Goal: Information Seeking & Learning: Check status

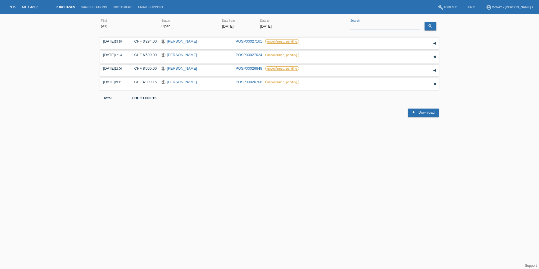
click at [364, 28] on input at bounding box center [385, 26] width 70 height 7
click at [216, 26] on select "(All) New Open Returned Stepped back / Cancelled Completed" at bounding box center [189, 26] width 56 height 7
select select "ALL"
click at [161, 23] on select "(All) New Open Returned Stepped back / Cancelled Completed" at bounding box center [189, 26] width 56 height 7
click at [359, 25] on input at bounding box center [385, 26] width 70 height 7
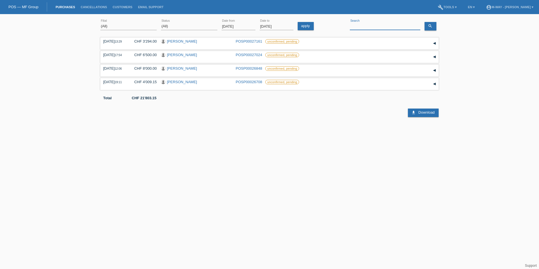
click at [376, 27] on input at bounding box center [385, 26] width 70 height 7
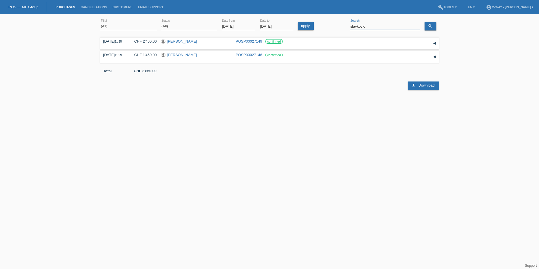
drag, startPoint x: 375, startPoint y: 26, endPoint x: 334, endPoint y: 27, distance: 40.9
click at [334, 27] on div "(All) Aarau Alexand'Ro Edouard'O Passion Vélo SàRL Basel Bern City Bern Expo Be…" at bounding box center [269, 26] width 338 height 19
click at [391, 22] on div "slavkovic error Search" at bounding box center [385, 26] width 70 height 19
click at [381, 29] on div "slavkovic error Search" at bounding box center [385, 26] width 70 height 7
drag, startPoint x: 381, startPoint y: 26, endPoint x: 340, endPoint y: 27, distance: 40.6
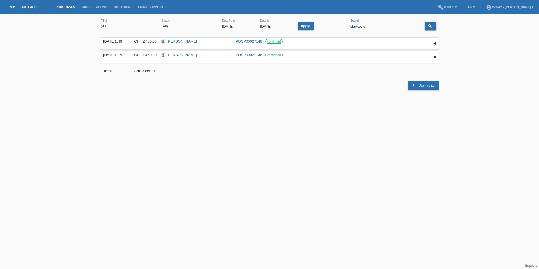
click at [341, 27] on div "(All) Aarau Alexand'Ro Edouard'O Passion Vélo SàRL Basel Bern City Bern Expo Be…" at bounding box center [269, 26] width 338 height 19
paste input "Ajdarpasic Zerina"
click at [431, 25] on icon "search" at bounding box center [430, 26] width 5 height 5
drag, startPoint x: 407, startPoint y: 26, endPoint x: 336, endPoint y: 24, distance: 71.4
click at [336, 24] on div "(All) Aarau Alexand'Ro Edouard'O Passion Vélo SàRL Basel Bern City Bern Expo Be…" at bounding box center [269, 26] width 338 height 19
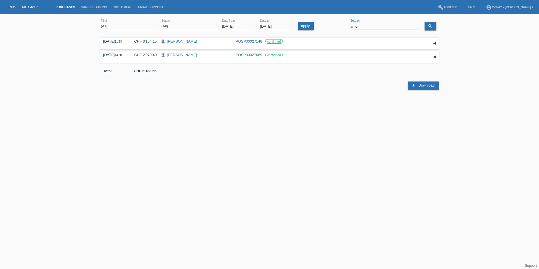
type input "anto"
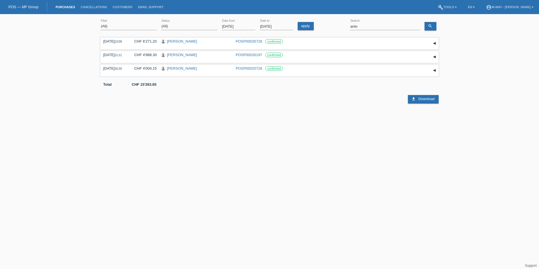
click at [243, 26] on input "[DATE]" at bounding box center [239, 26] width 34 height 7
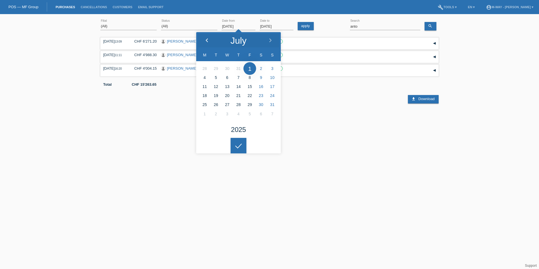
click at [207, 39] on icon at bounding box center [207, 40] width 5 height 5
type input "07.04.2025"
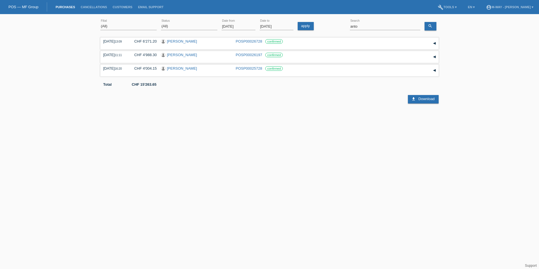
click at [239, 142] on div at bounding box center [239, 141] width 16 height 16
click at [416, 98] on link "download Download" at bounding box center [423, 99] width 30 height 8
drag, startPoint x: 485, startPoint y: 93, endPoint x: 485, endPoint y: 87, distance: 6.5
click at [485, 93] on div "(All) Aarau Alexand'Ro Edouard'O Passion Vélo SàRL Basel Bern City Bern Expo Be…" at bounding box center [269, 60] width 539 height 87
click at [432, 25] on icon "search" at bounding box center [430, 26] width 5 height 5
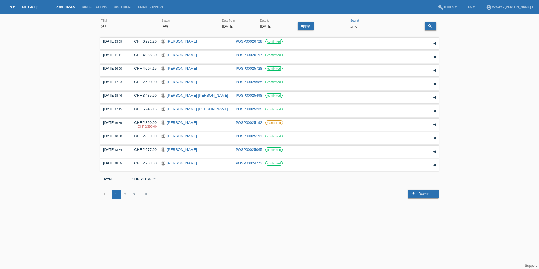
drag, startPoint x: 369, startPoint y: 26, endPoint x: 343, endPoint y: 26, distance: 25.7
click at [343, 26] on div "(All) [PERSON_NAME] Passion Vélo SàRL [GEOGRAPHIC_DATA] [GEOGRAPHIC_DATA] [GEOG…" at bounding box center [269, 26] width 338 height 19
type input "barisic"
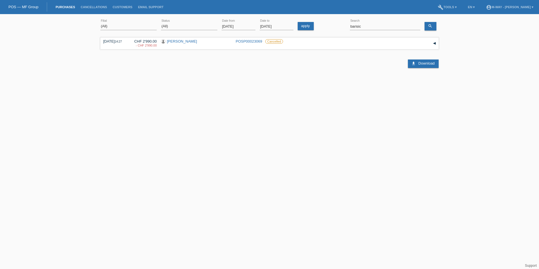
click at [330, 92] on html "POS — MF Group Purchases Cancellations Customers Email Support menu account_cir…" at bounding box center [269, 46] width 539 height 92
click at [181, 42] on link "Anto Barisic" at bounding box center [182, 41] width 30 height 4
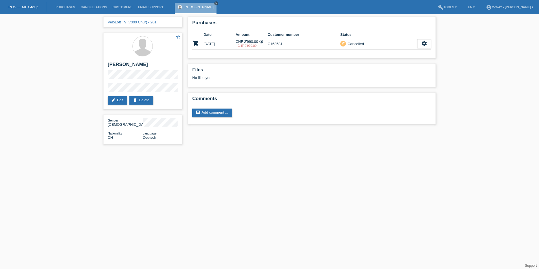
click at [215, 3] on icon "close" at bounding box center [216, 3] width 3 height 3
click at [65, 8] on link "Purchases" at bounding box center [65, 6] width 25 height 3
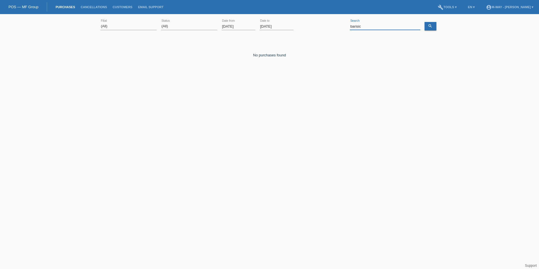
click at [365, 26] on input "barisic" at bounding box center [385, 26] width 70 height 7
click at [366, 24] on input "k412265" at bounding box center [385, 26] width 70 height 7
type input "[PERSON_NAME]"
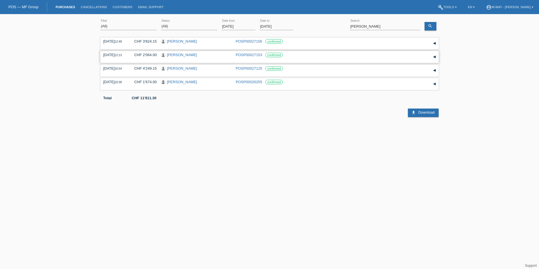
click at [182, 55] on link "[PERSON_NAME]" at bounding box center [182, 55] width 30 height 4
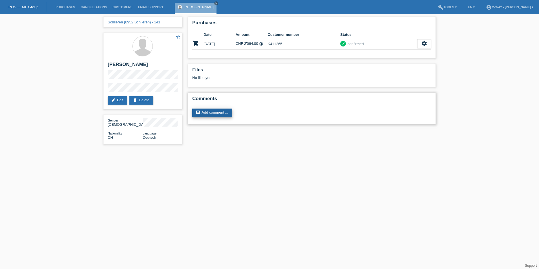
click at [215, 111] on link "comment Add comment ..." at bounding box center [212, 113] width 40 height 8
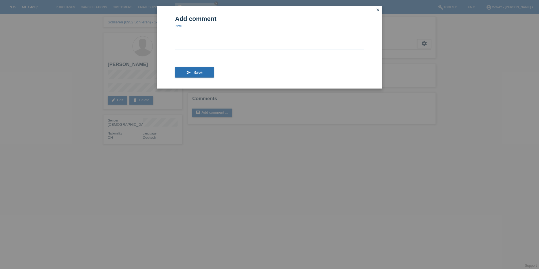
click at [191, 41] on textarea at bounding box center [269, 39] width 189 height 22
type textarea "Wrong Customer Number - in SAP K412265"
click at [203, 70] on button "send Save" at bounding box center [194, 72] width 39 height 11
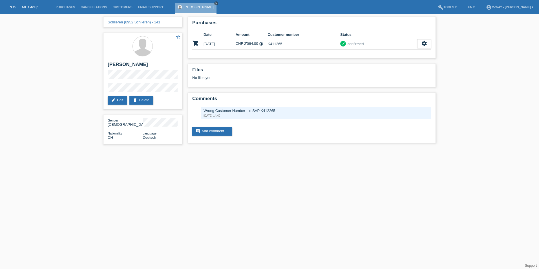
click at [215, 3] on icon "close" at bounding box center [216, 3] width 3 height 3
click at [66, 6] on link "Purchases" at bounding box center [65, 6] width 25 height 3
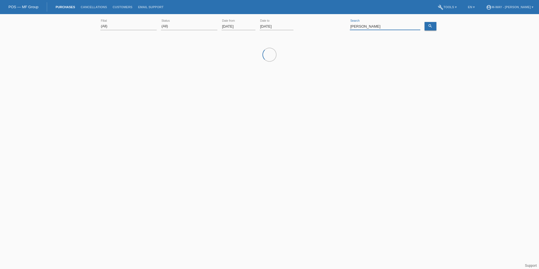
drag, startPoint x: 390, startPoint y: 25, endPoint x: 338, endPoint y: 26, distance: 52.2
click at [338, 26] on div "(All) [PERSON_NAME] Passion Vélo SàRL [GEOGRAPHIC_DATA] [GEOGRAPHIC_DATA] [GEOG…" at bounding box center [269, 26] width 338 height 19
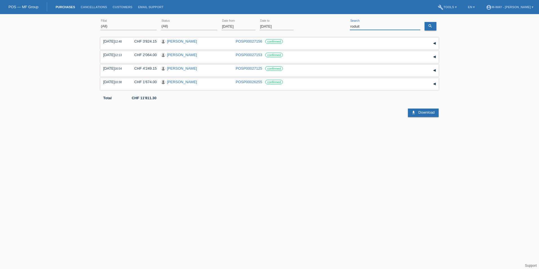
type input "roduit"
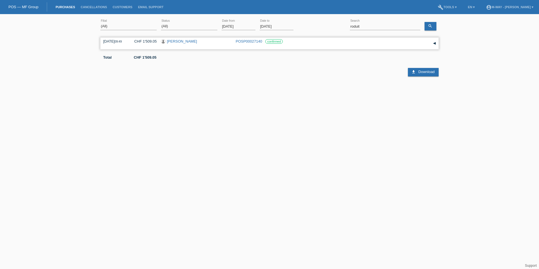
click at [187, 41] on link "[PERSON_NAME]" at bounding box center [182, 41] width 30 height 4
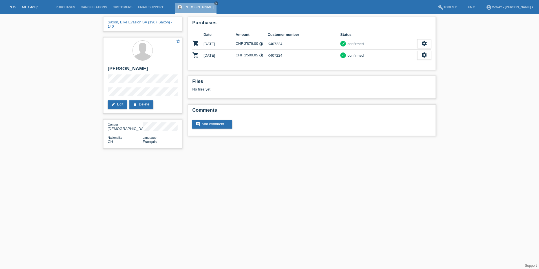
click at [259, 154] on html "POS — MF Group Purchases Cancellations Customers Email Support Thomas Roduit cl…" at bounding box center [269, 77] width 539 height 154
click at [215, 3] on icon "close" at bounding box center [216, 3] width 3 height 3
click at [67, 7] on link "Purchases" at bounding box center [65, 6] width 25 height 3
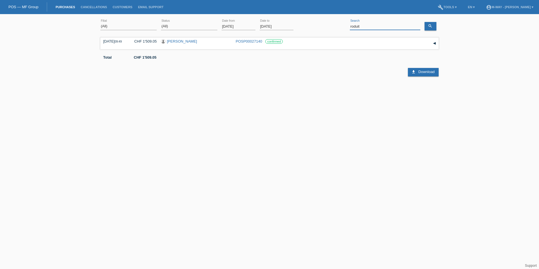
drag, startPoint x: 374, startPoint y: 26, endPoint x: 337, endPoint y: 24, distance: 37.0
click at [339, 25] on div "(All) [PERSON_NAME] Passion Vélo SàRL [GEOGRAPHIC_DATA] [GEOGRAPHIC_DATA] [GEOG…" at bounding box center [269, 26] width 338 height 19
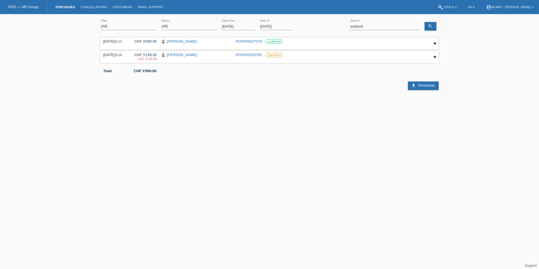
click at [354, 92] on html "POS — MF Group Purchases Cancellations Customers Email Support menu account_cir…" at bounding box center [269, 46] width 539 height 92
drag, startPoint x: 369, startPoint y: 26, endPoint x: 342, endPoint y: 21, distance: 26.9
click at [342, 21] on div "(All) Aarau Alexand'Ro Edouard'O Passion Vélo SàRL Basel Bern City Bern Expo Be…" at bounding box center [269, 26] width 338 height 19
type input "canales"
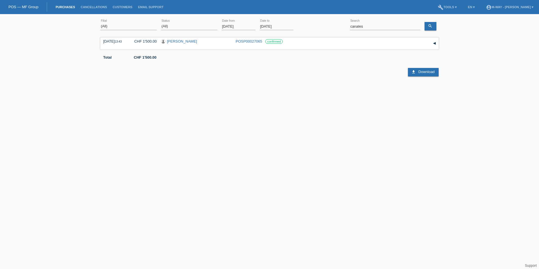
click at [246, 27] on input "01.08.2025" at bounding box center [239, 26] width 34 height 7
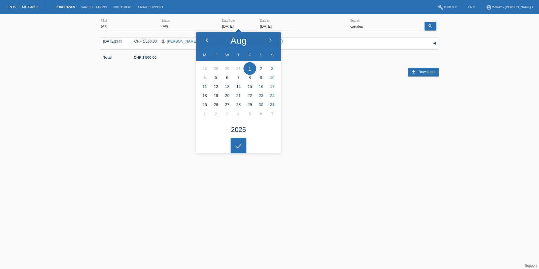
click at [206, 39] on icon at bounding box center [207, 40] width 5 height 5
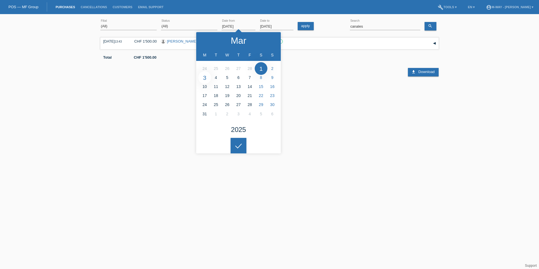
type input "03.03.2025"
click at [238, 145] on icon at bounding box center [238, 145] width 9 height 5
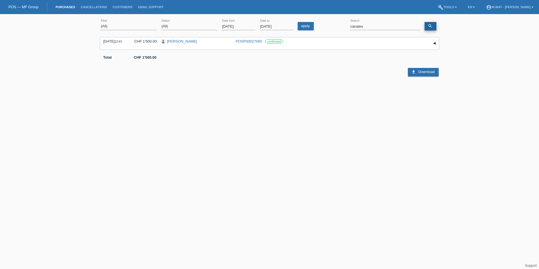
click at [431, 22] on link "search" at bounding box center [431, 26] width 12 height 8
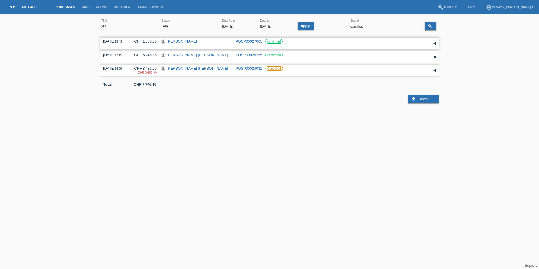
click at [178, 42] on link "Raoul canales" at bounding box center [182, 41] width 30 height 4
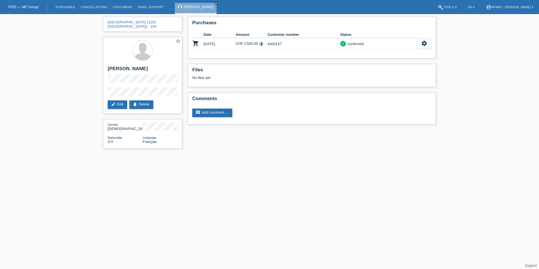
click at [354, 154] on html "POS — MF Group Purchases Cancellations Customers Email Support Raoul canales cl…" at bounding box center [269, 77] width 539 height 154
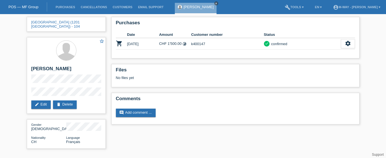
click at [215, 2] on icon "close" at bounding box center [216, 3] width 3 height 3
click at [64, 8] on link "Purchases" at bounding box center [65, 6] width 25 height 3
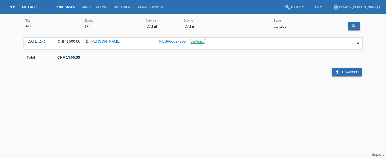
click at [293, 26] on input "canales" at bounding box center [308, 26] width 70 height 7
type input "kuratli"
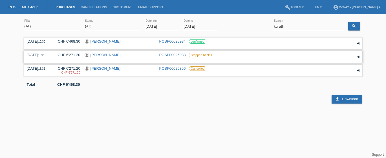
click at [108, 56] on link "[PERSON_NAME]" at bounding box center [105, 55] width 30 height 4
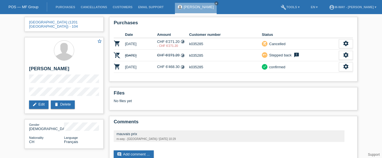
click at [65, 4] on li "Purchases" at bounding box center [65, 7] width 25 height 14
click at [65, 8] on link "Purchases" at bounding box center [65, 6] width 25 height 3
